Goal: Use online tool/utility: Utilize a website feature to perform a specific function

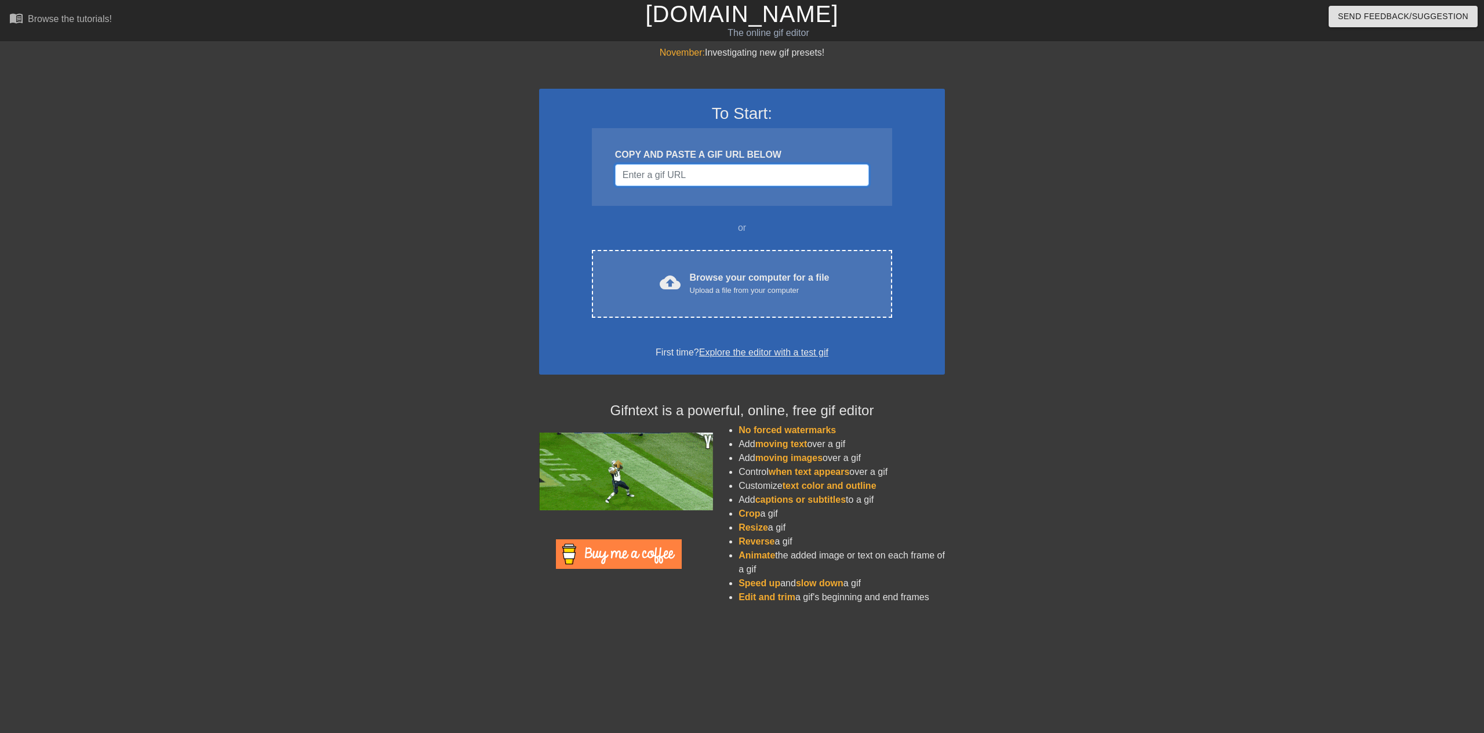
click at [727, 182] on input "Username" at bounding box center [742, 175] width 254 height 22
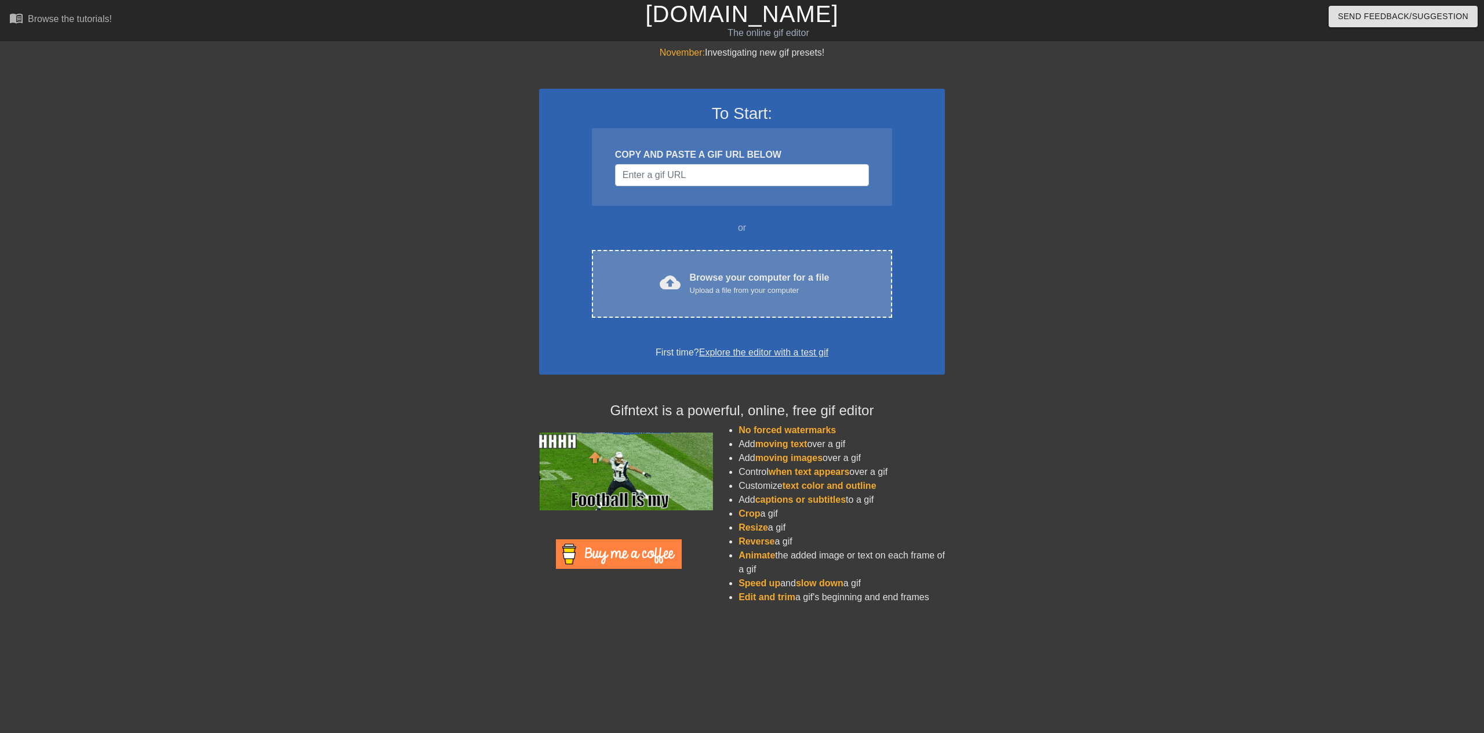
click at [728, 293] on div "Upload a file from your computer" at bounding box center [760, 291] width 140 height 12
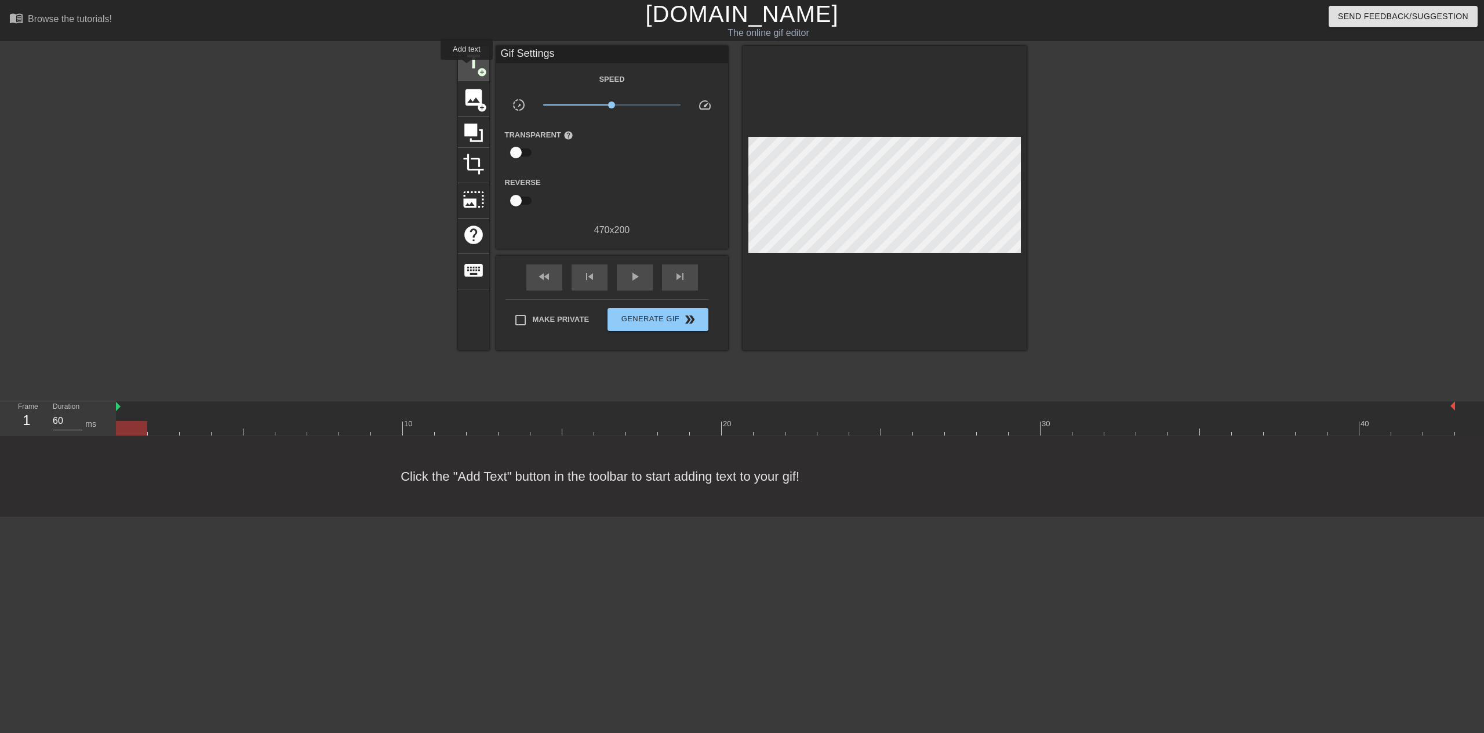
click at [467, 68] on span "title" at bounding box center [474, 62] width 22 height 22
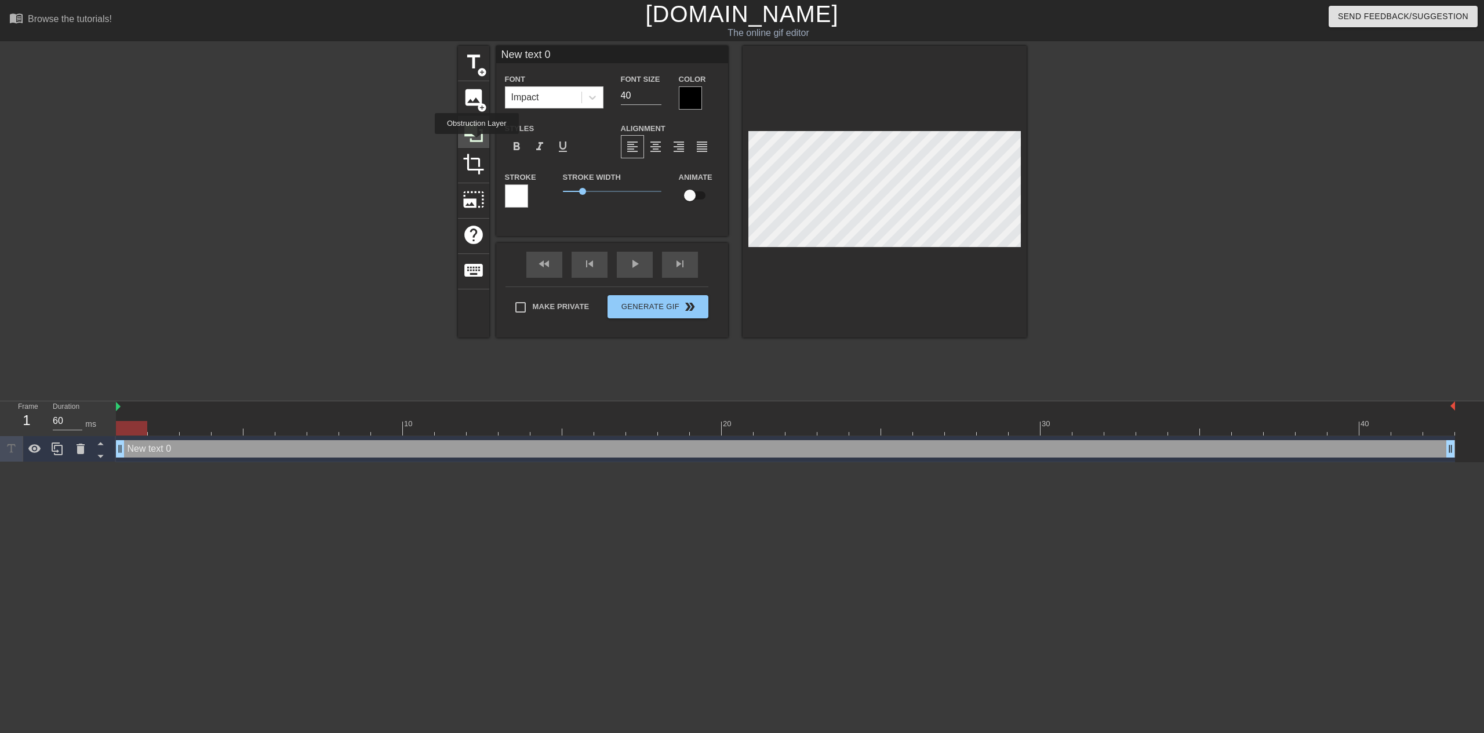
click at [477, 141] on icon at bounding box center [474, 133] width 22 height 22
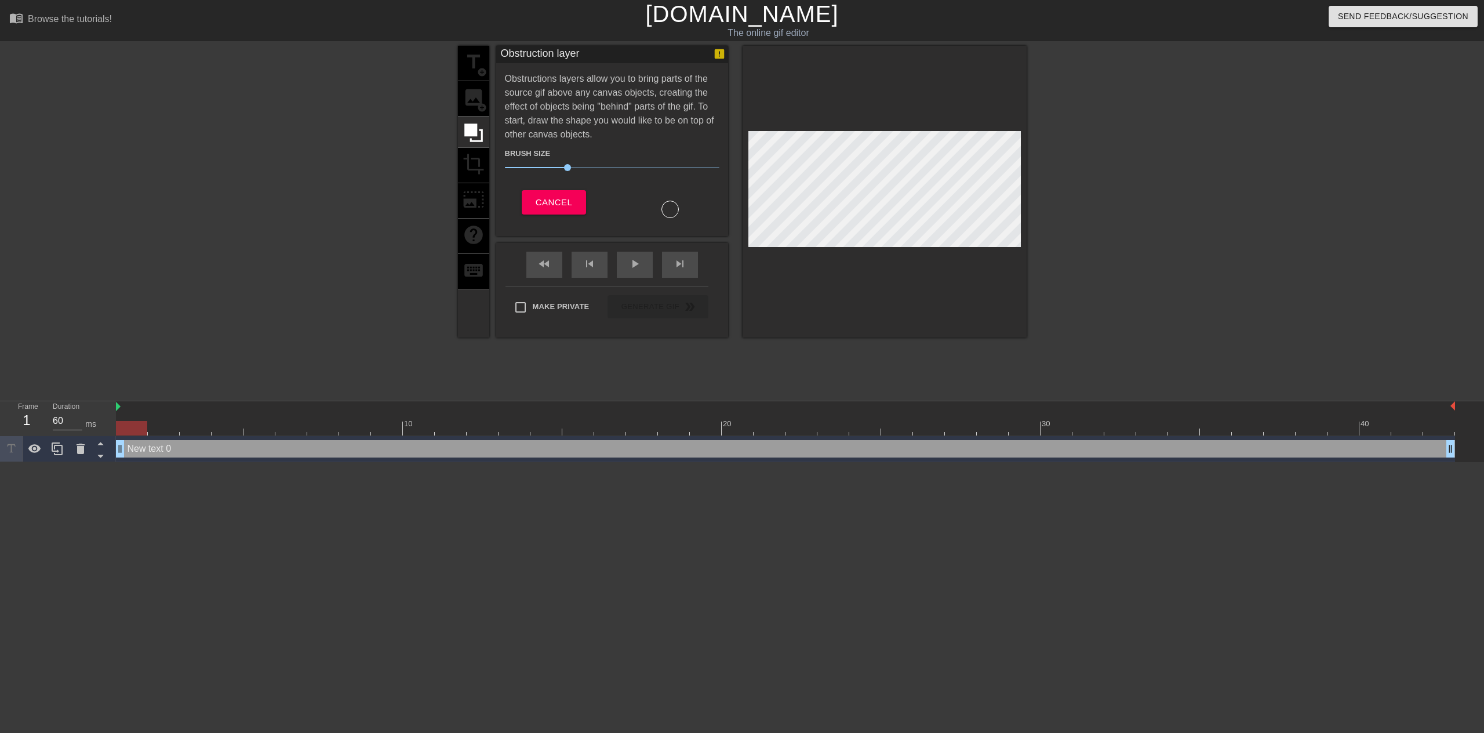
click at [469, 66] on div "title add_circle image add_circle crop photo_size_select_large help keyboard" at bounding box center [473, 192] width 31 height 292
click at [471, 66] on div "title add_circle image add_circle crop photo_size_select_large help keyboard" at bounding box center [473, 192] width 31 height 292
click at [556, 195] on span "Cancel" at bounding box center [554, 202] width 37 height 15
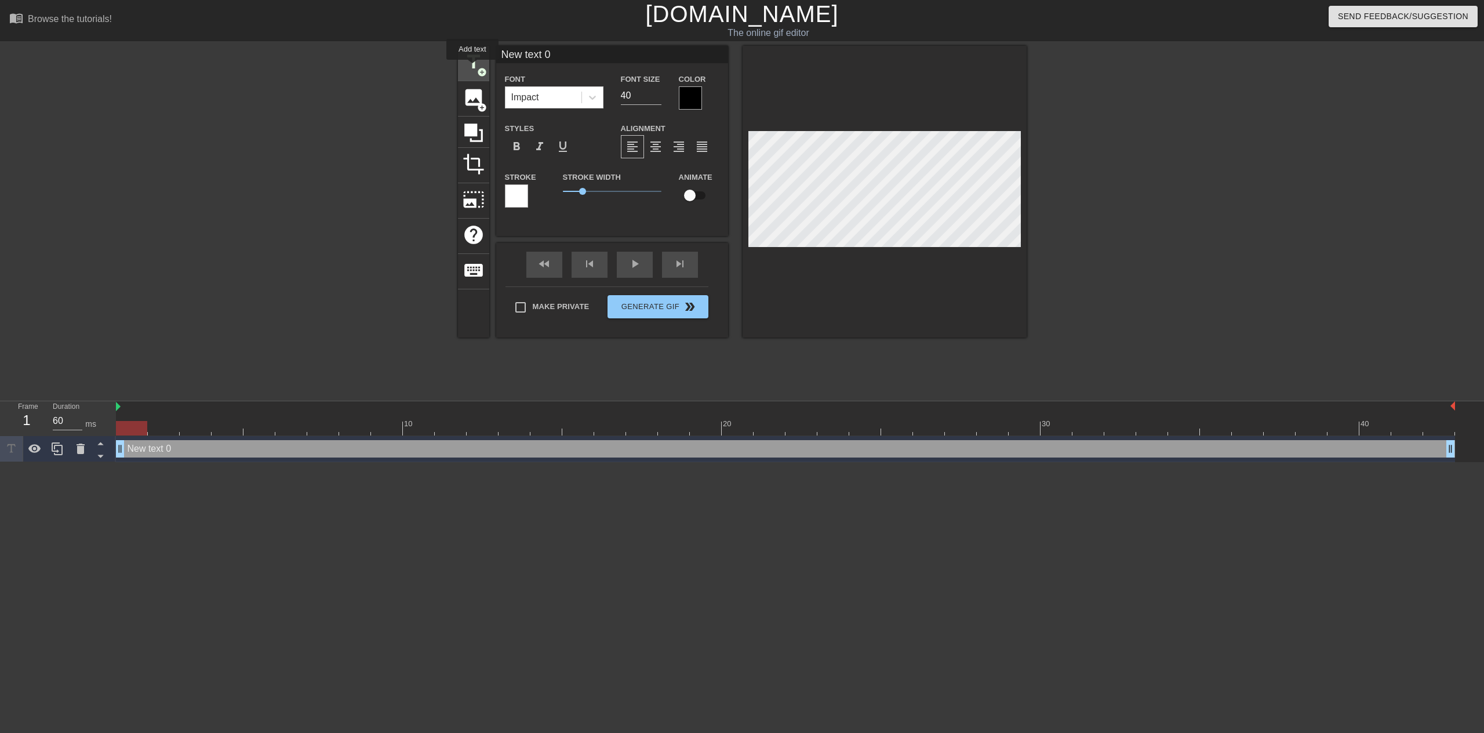
click at [473, 68] on span "title" at bounding box center [474, 62] width 22 height 22
type input "New text 1"
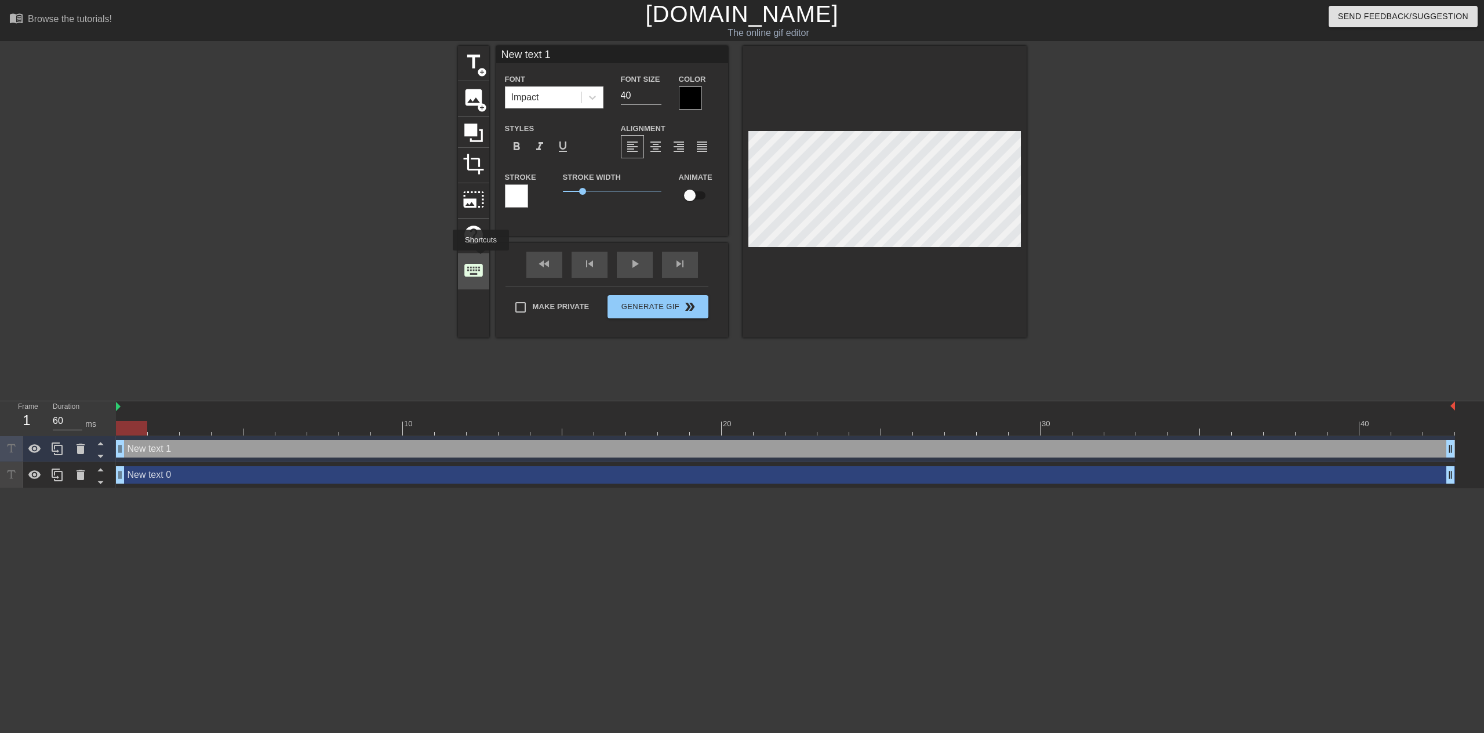
click at [481, 259] on span "keyboard" at bounding box center [474, 270] width 22 height 22
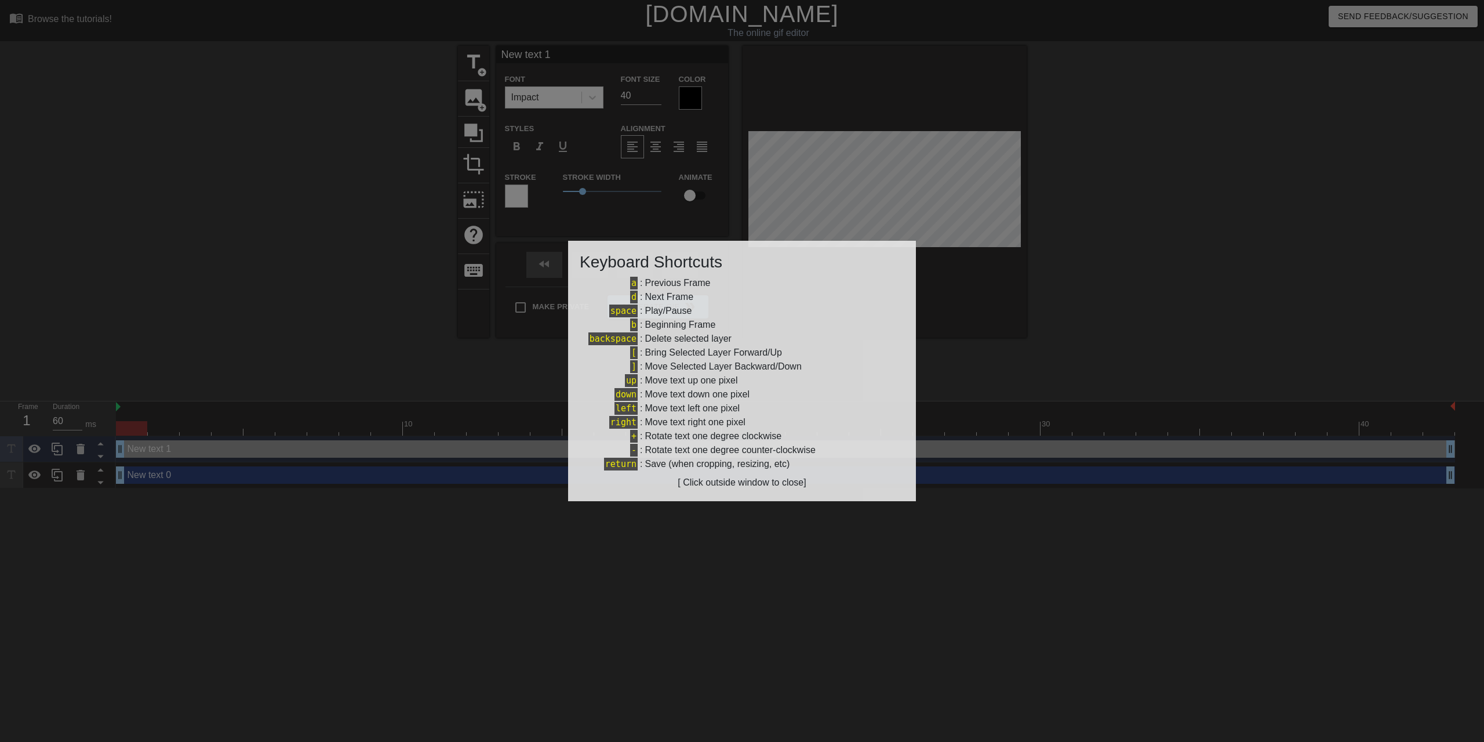
click at [411, 344] on div at bounding box center [742, 371] width 1484 height 742
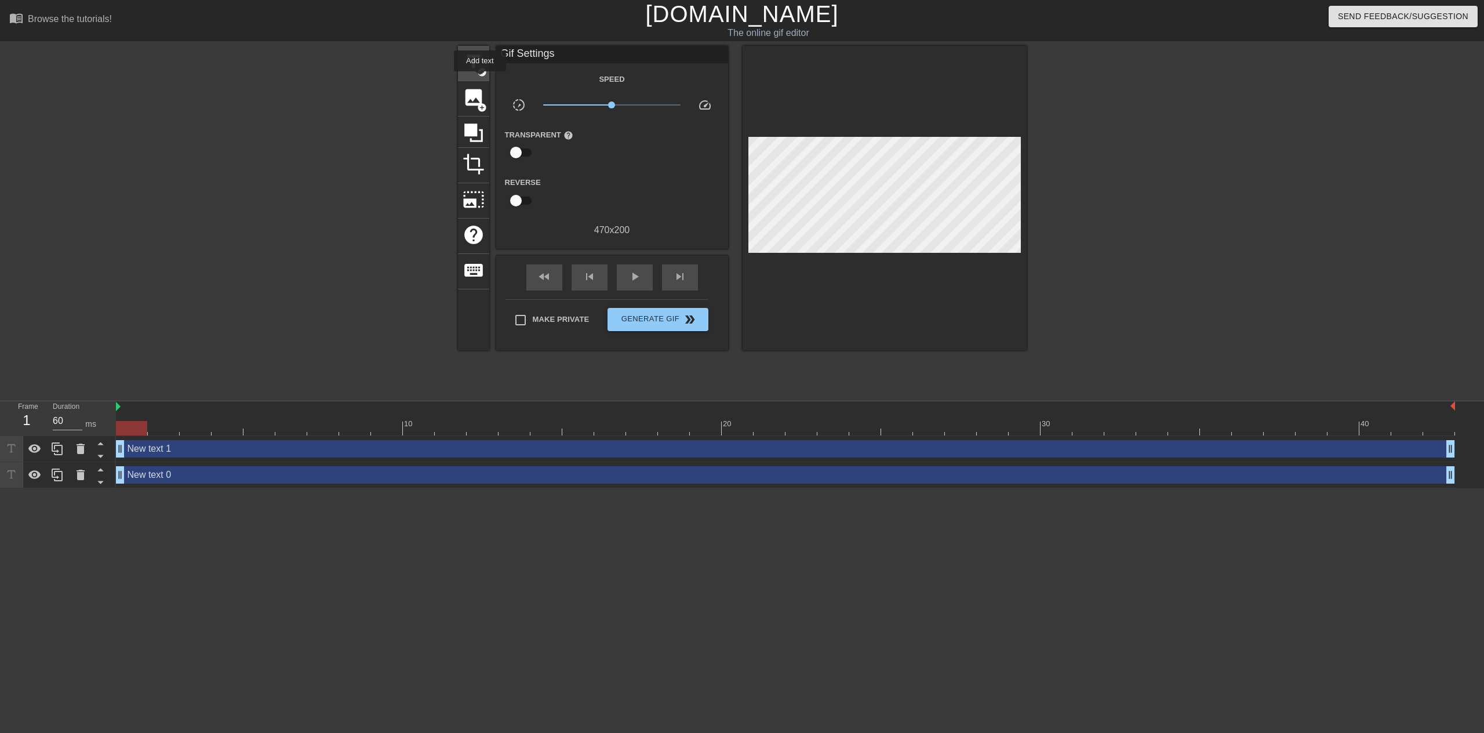
click at [480, 74] on span "add_circle" at bounding box center [482, 72] width 10 height 10
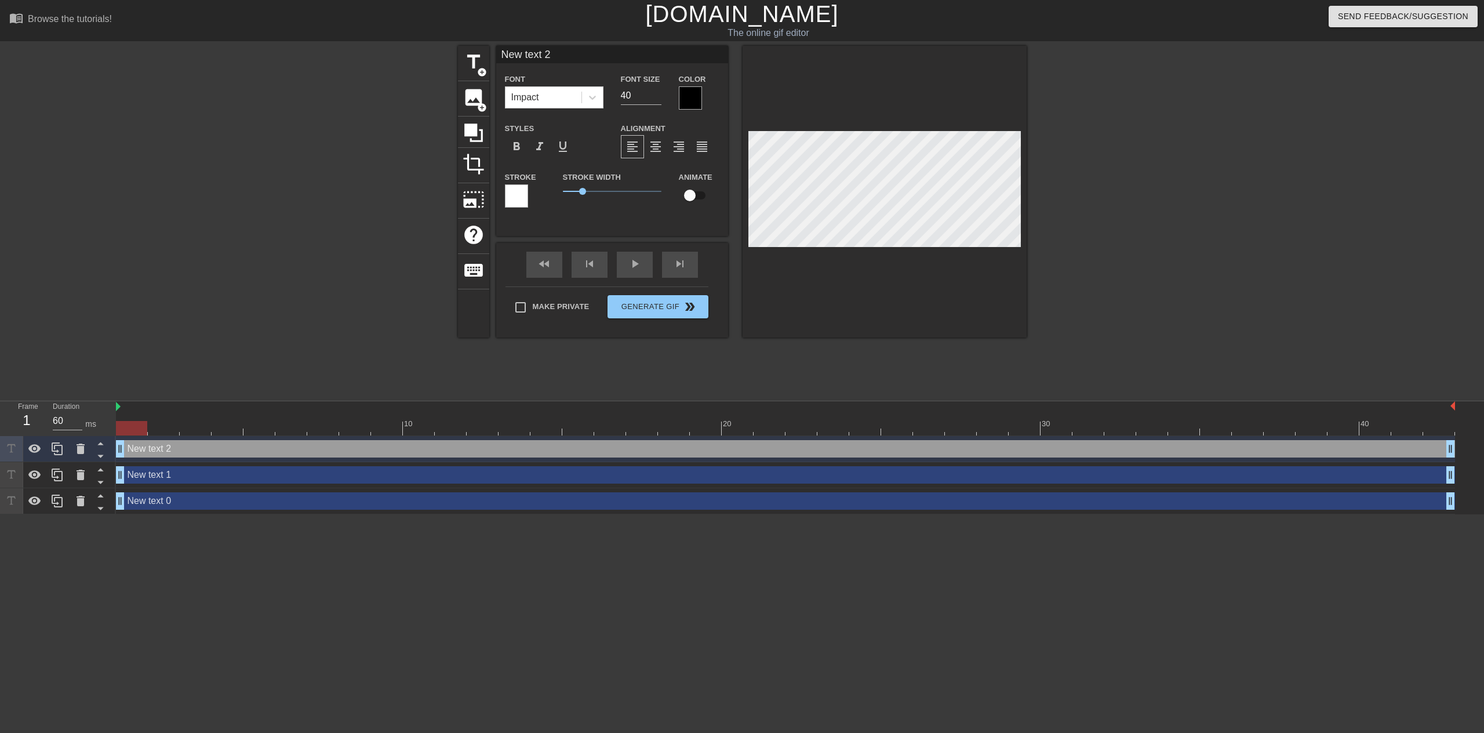
type input "New tet 2"
type textarea "New tet 2"
type input "New te 2"
type textarea "New te 2"
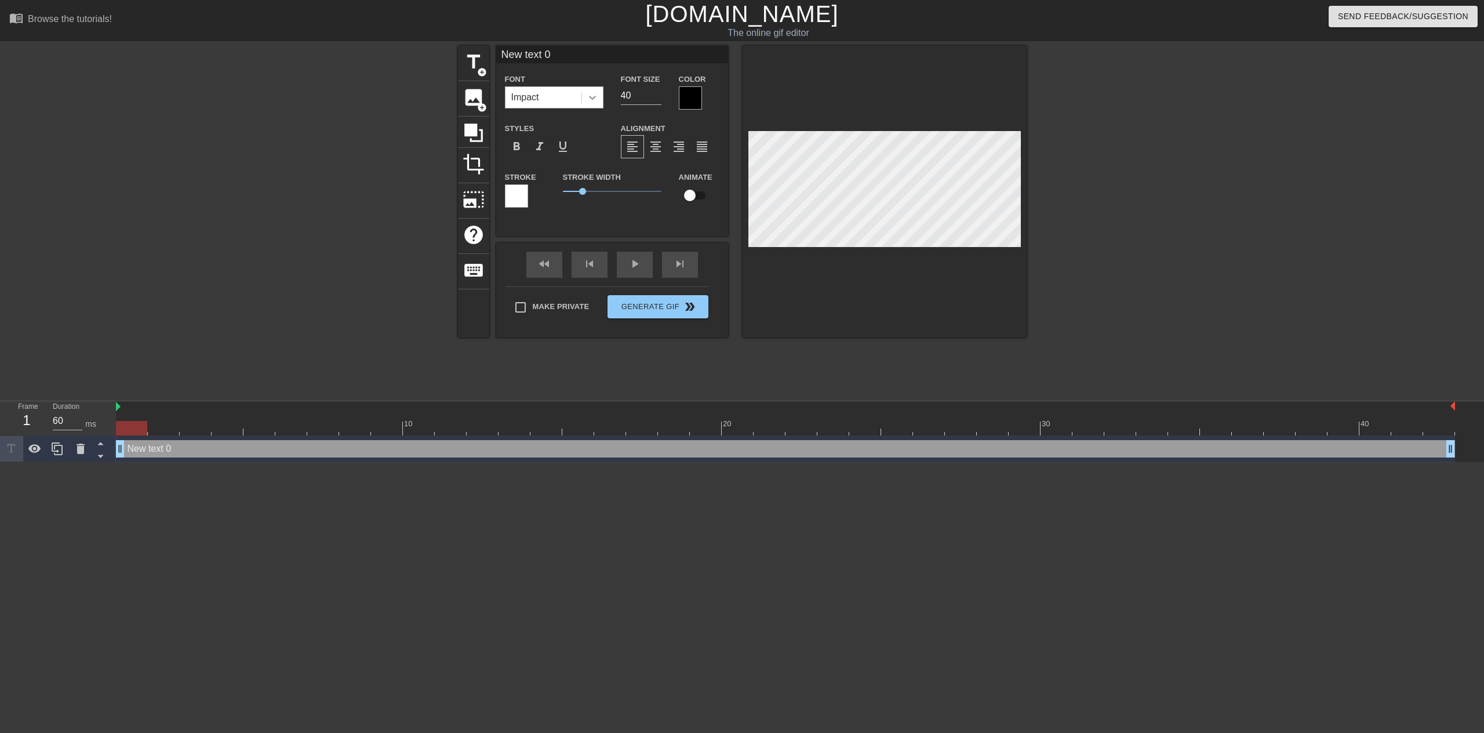
click at [596, 99] on icon at bounding box center [593, 98] width 12 height 12
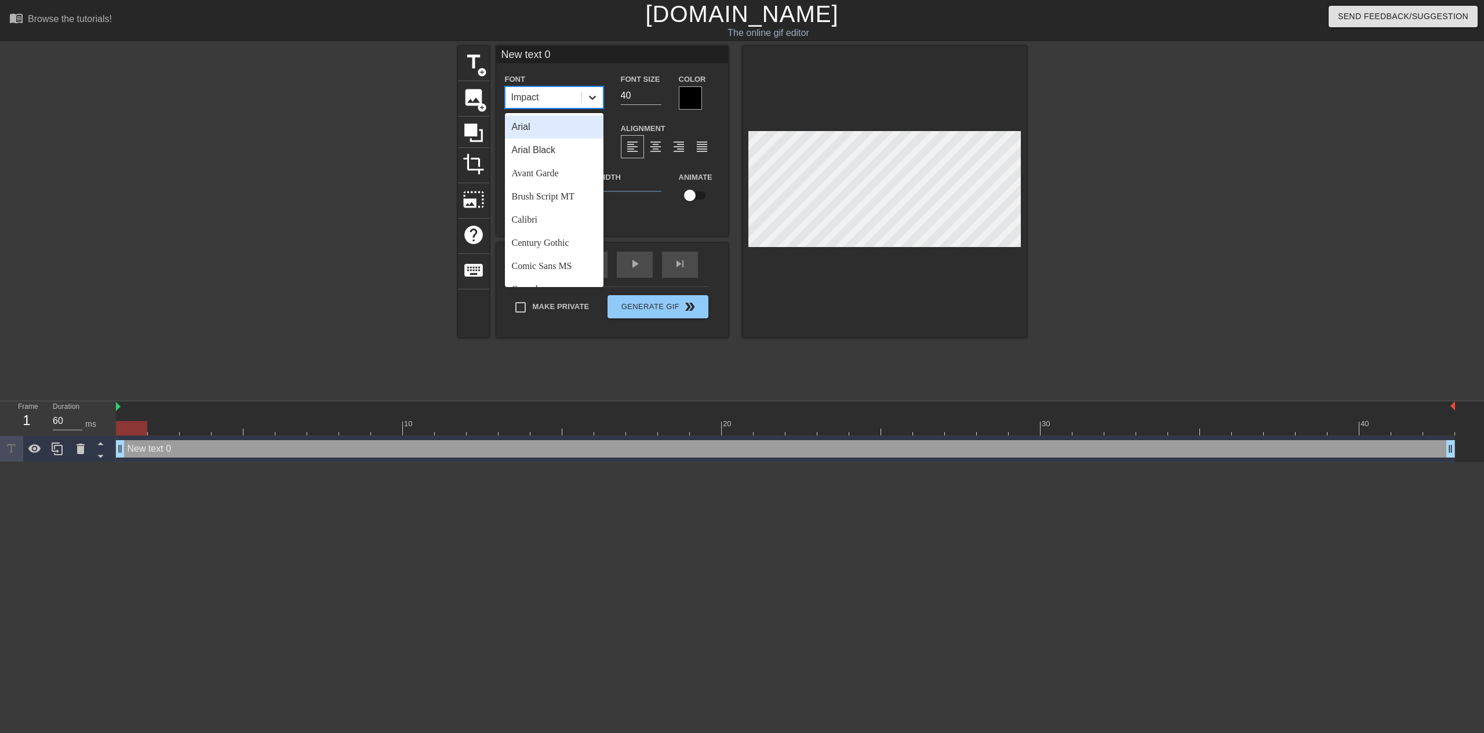
click at [596, 99] on icon at bounding box center [593, 98] width 12 height 12
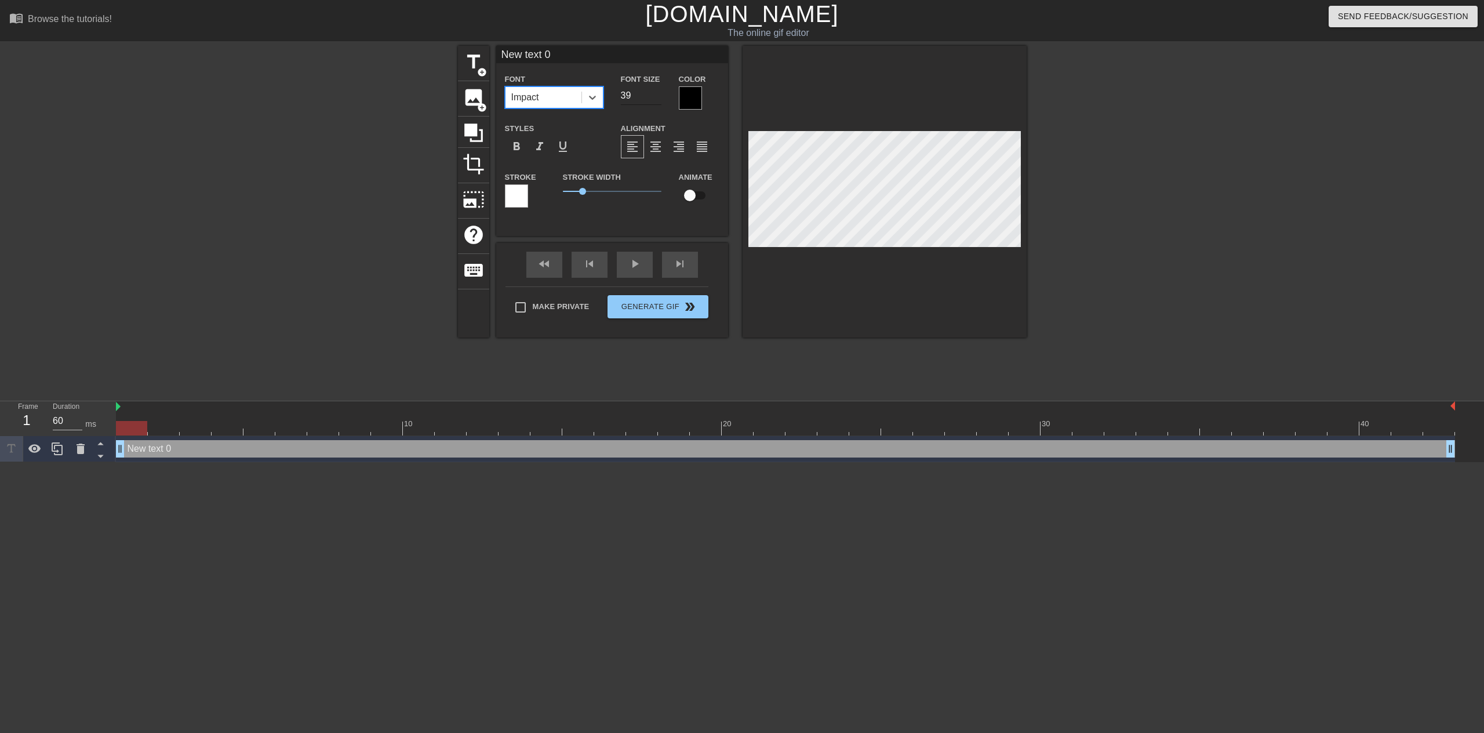
click at [658, 96] on input "39" at bounding box center [641, 95] width 41 height 19
click at [658, 96] on input "38" at bounding box center [641, 95] width 41 height 19
click at [658, 96] on input "37" at bounding box center [641, 95] width 41 height 19
click at [658, 96] on input "36" at bounding box center [641, 95] width 41 height 19
click at [658, 96] on input "35" at bounding box center [641, 95] width 41 height 19
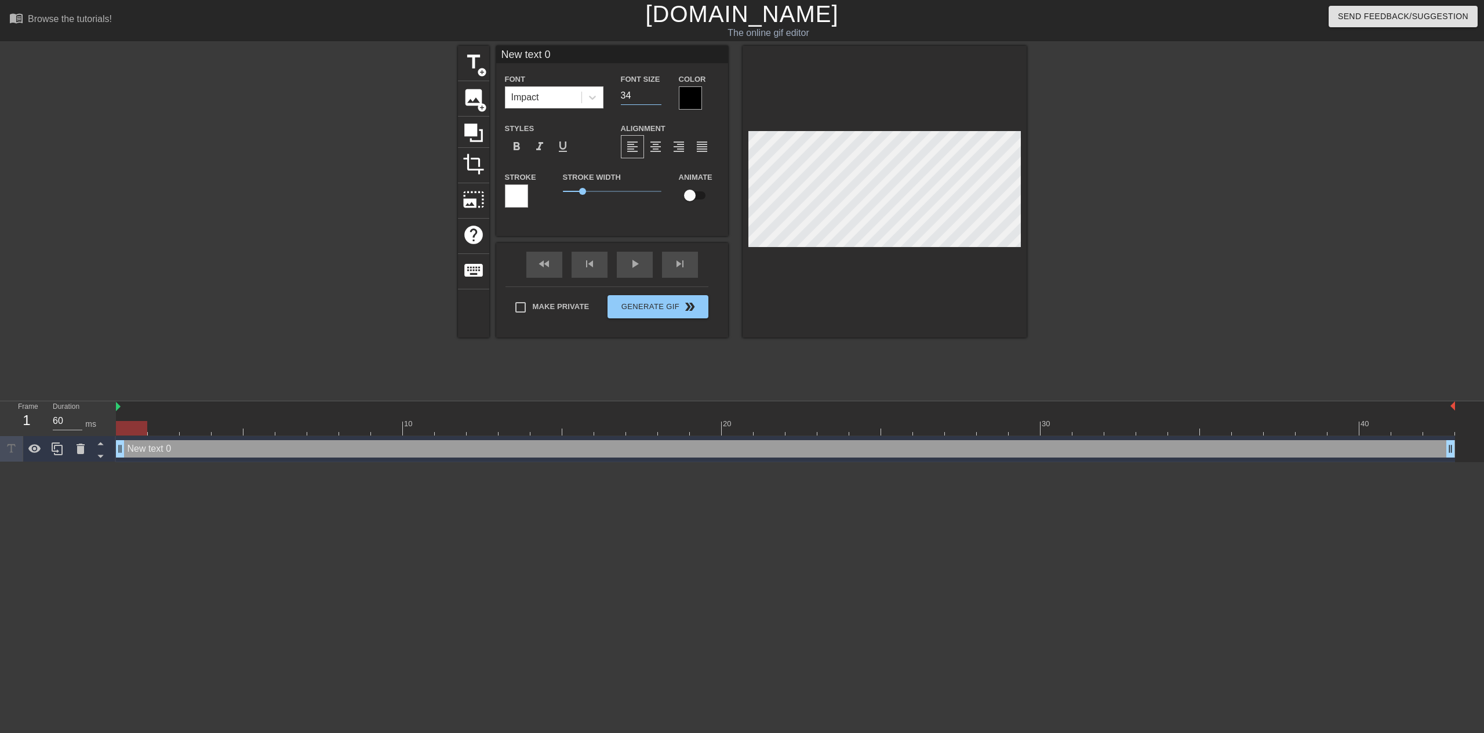
click at [658, 96] on input "34" at bounding box center [641, 95] width 41 height 19
click at [658, 96] on input "33" at bounding box center [641, 95] width 41 height 19
click at [658, 96] on input "32" at bounding box center [641, 95] width 41 height 19
type input "31"
click at [658, 96] on input "31" at bounding box center [641, 95] width 41 height 19
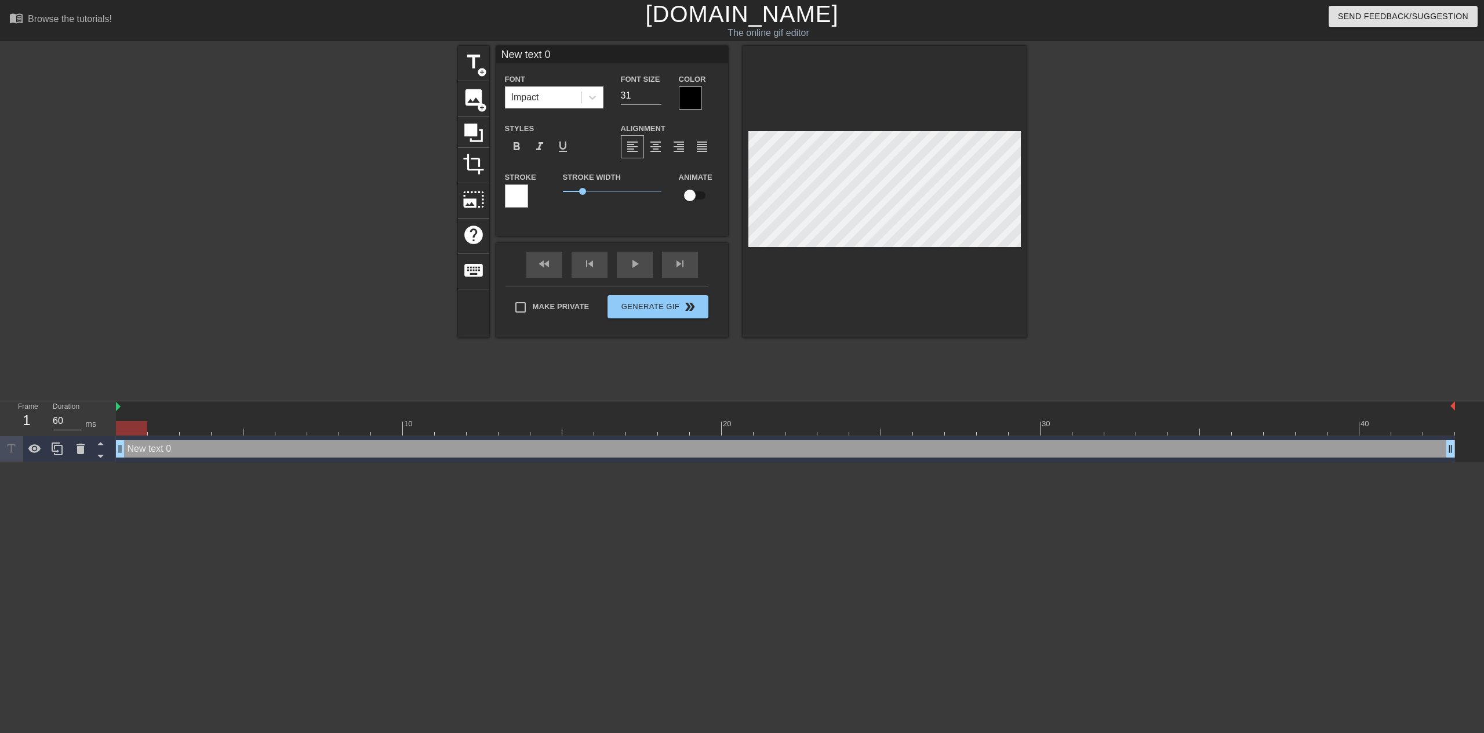
click at [521, 195] on div at bounding box center [516, 195] width 23 height 23
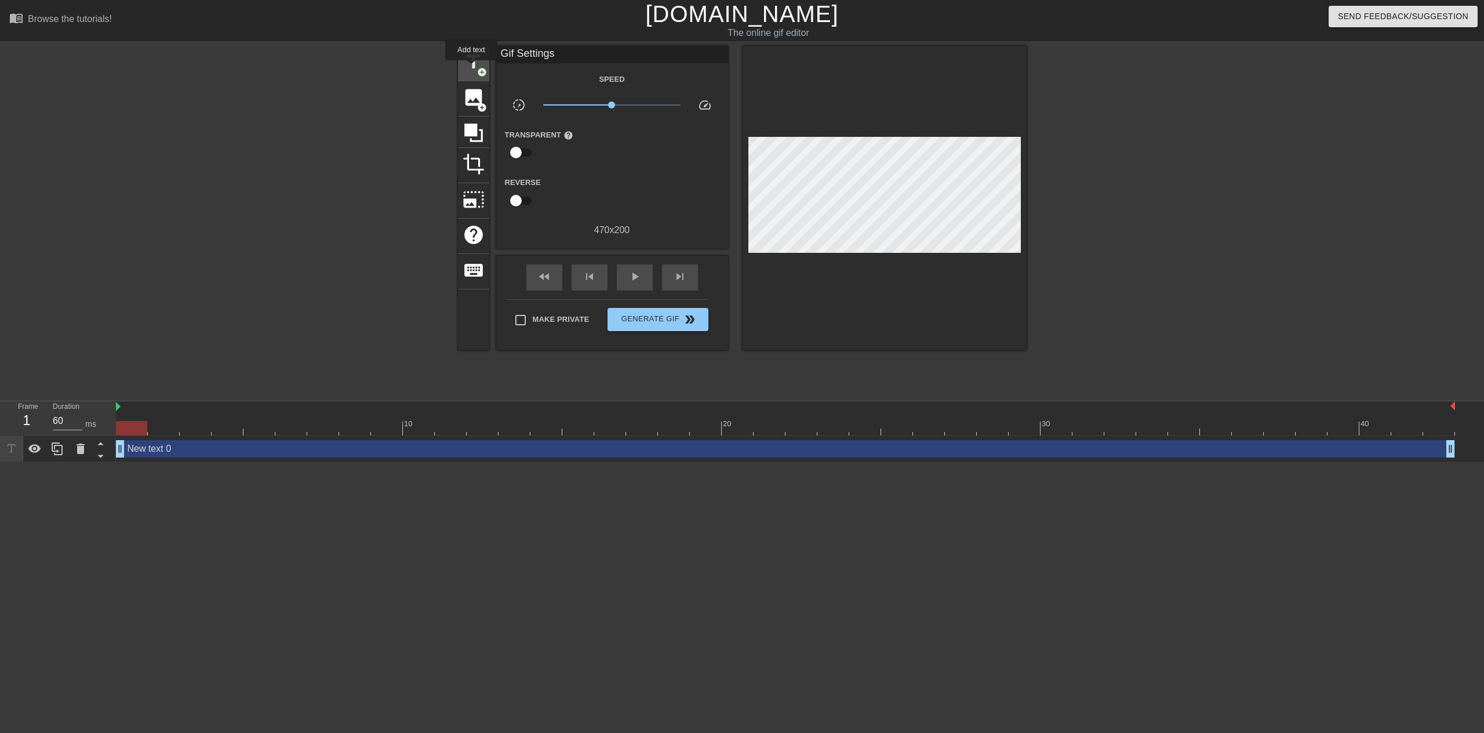
click at [471, 68] on span "title" at bounding box center [474, 62] width 22 height 22
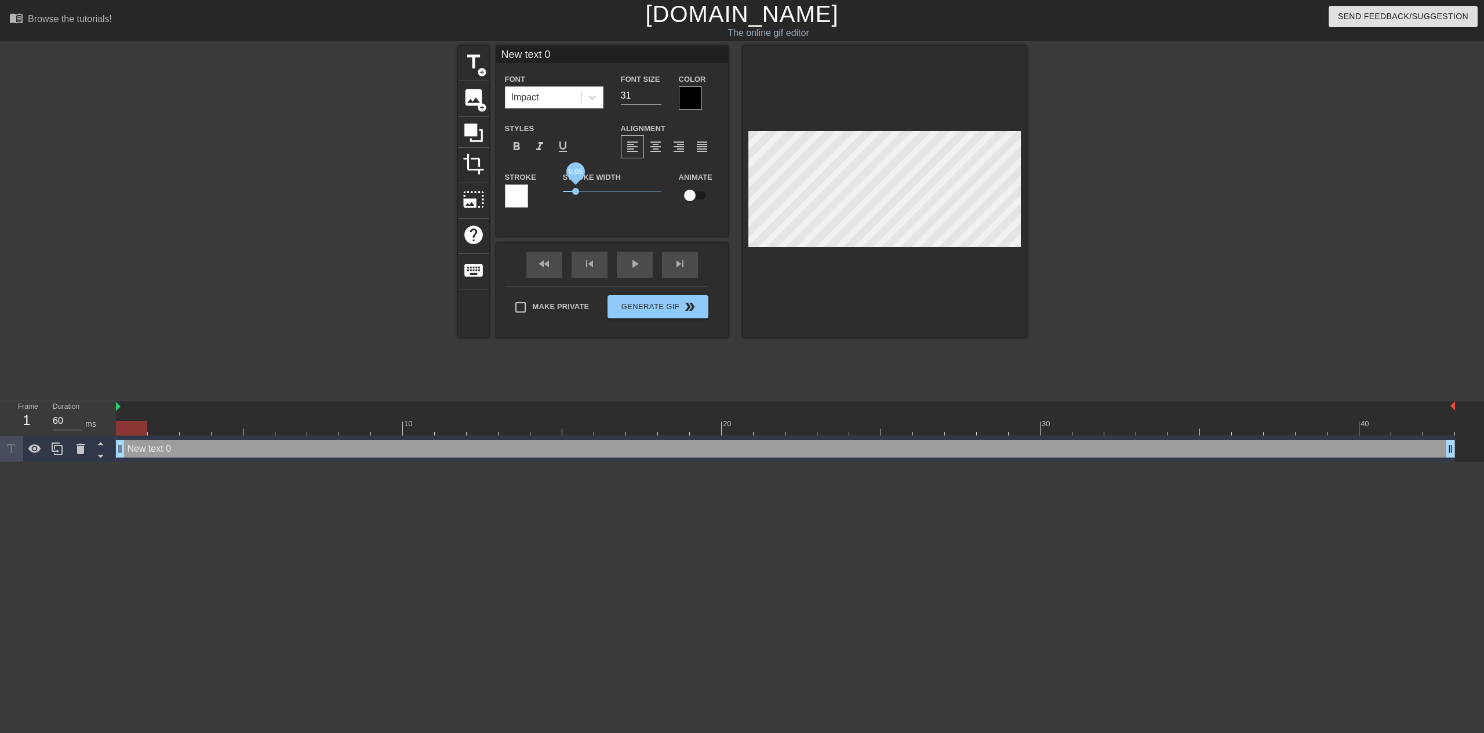
drag, startPoint x: 584, startPoint y: 193, endPoint x: 576, endPoint y: 193, distance: 8.1
click at [576, 193] on span "0.65" at bounding box center [575, 191] width 7 height 7
click at [690, 194] on input "checkbox" at bounding box center [690, 195] width 66 height 22
click at [693, 195] on input "checkbox" at bounding box center [701, 195] width 66 height 22
checkbox input "false"
